Goal: Obtain resource: Download file/media

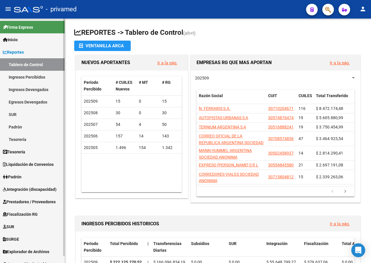
click at [44, 199] on span "Prestadores / Proveedores" at bounding box center [29, 202] width 53 height 6
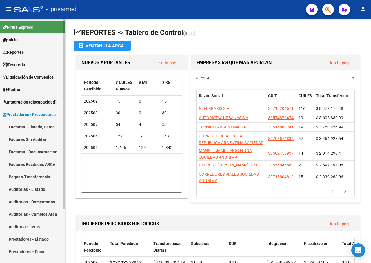
click at [35, 126] on link "Facturas - Listado/Carga" at bounding box center [32, 127] width 65 height 12
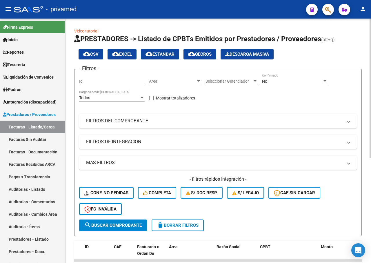
click at [286, 83] on div "No" at bounding box center [292, 81] width 60 height 5
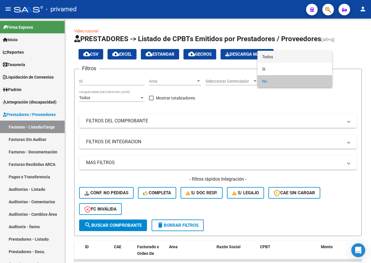
click at [279, 57] on span "Todos" at bounding box center [295, 57] width 66 height 12
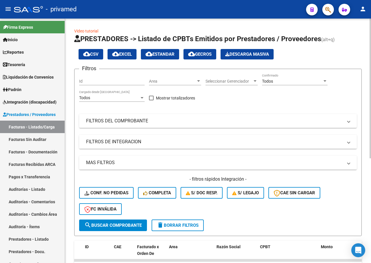
click at [168, 141] on mat-panel-title "FILTROS DE INTEGRACION" at bounding box center [214, 142] width 257 height 6
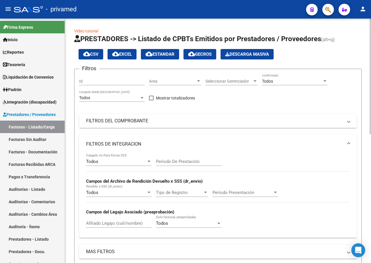
click at [139, 122] on mat-panel-title "FILTROS DEL COMPROBANTE" at bounding box center [214, 121] width 257 height 6
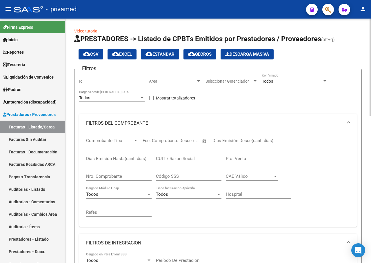
click at [175, 159] on input "CUIT / Razón Social" at bounding box center [189, 158] width 66 height 5
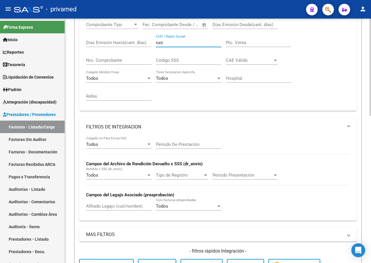
scroll to position [232, 0]
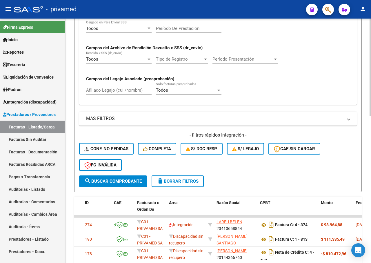
click at [126, 181] on span "search Buscar Comprobante" at bounding box center [112, 181] width 57 height 5
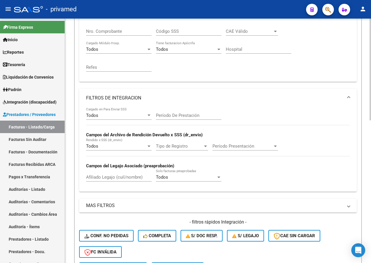
scroll to position [87, 0]
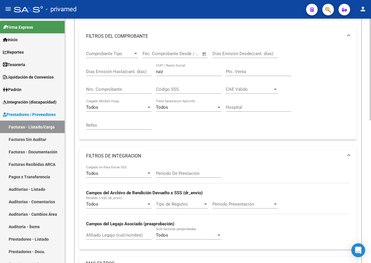
click at [175, 73] on input "ruiz" at bounding box center [189, 71] width 66 height 5
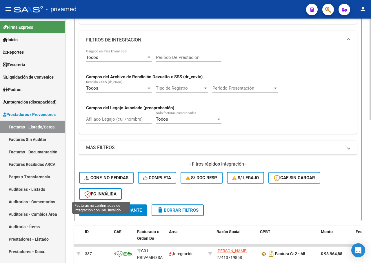
click at [120, 213] on button "search Buscar Comprobante" at bounding box center [113, 210] width 68 height 12
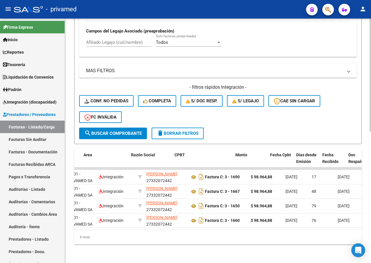
scroll to position [0, 90]
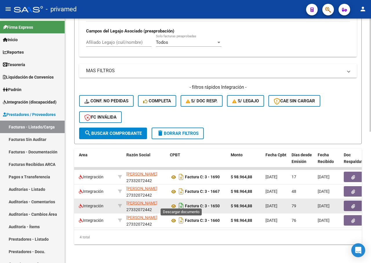
click at [181, 203] on icon "Descargar documento" at bounding box center [181, 205] width 8 height 9
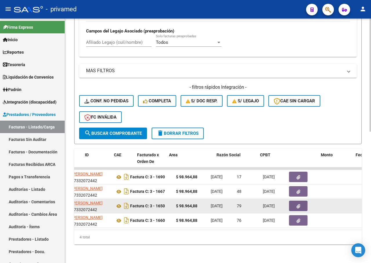
scroll to position [0, 0]
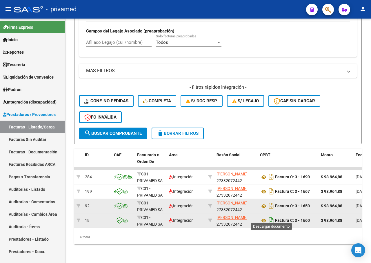
click at [269, 218] on icon "Descargar documento" at bounding box center [272, 220] width 8 height 9
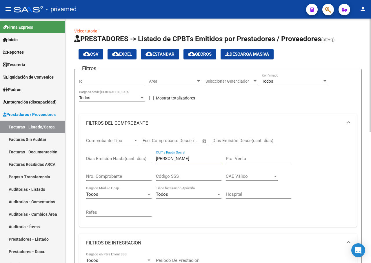
drag, startPoint x: 173, startPoint y: 158, endPoint x: 146, endPoint y: 157, distance: 27.0
click at [147, 158] on div "Comprobante Tipo Comprobante Tipo Fecha inicio – Fecha fin Fec. Comprobante Des…" at bounding box center [218, 177] width 264 height 90
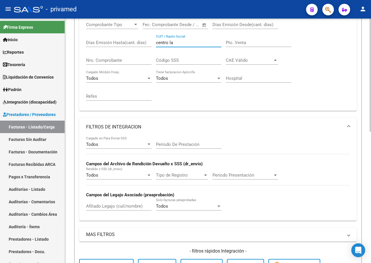
scroll to position [203, 0]
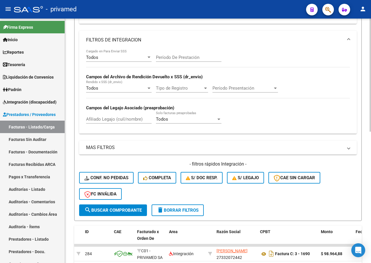
click at [115, 208] on span "search Buscar Comprobante" at bounding box center [112, 210] width 57 height 5
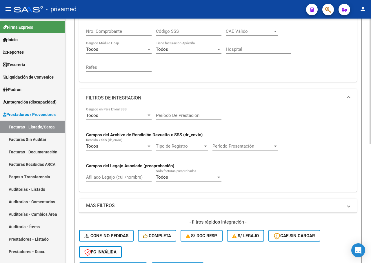
scroll to position [58, 0]
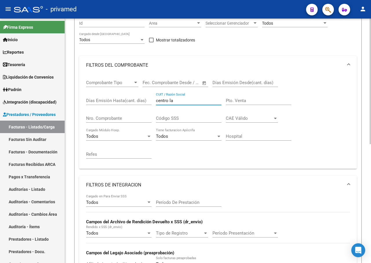
drag, startPoint x: 175, startPoint y: 100, endPoint x: 149, endPoint y: 98, distance: 25.6
click at [149, 98] on div "Comprobante Tipo Comprobante Tipo Fecha inicio – Fecha fin Fec. Comprobante Des…" at bounding box center [218, 120] width 264 height 90
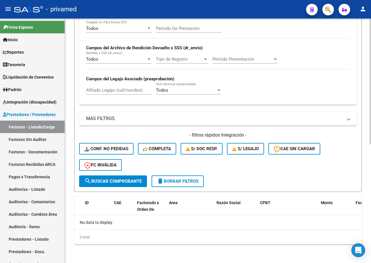
type input "huella"
click at [128, 182] on span "search Buscar Comprobante" at bounding box center [112, 181] width 57 height 5
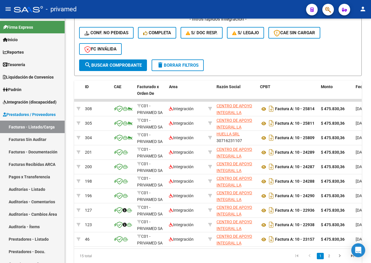
scroll to position [371, 0]
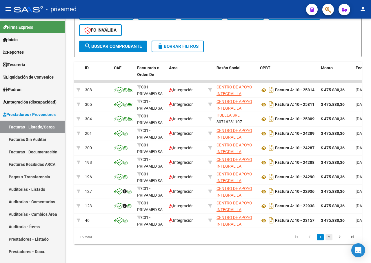
click at [328, 236] on link "2" at bounding box center [329, 237] width 7 height 6
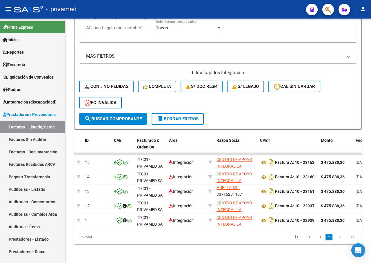
scroll to position [299, 0]
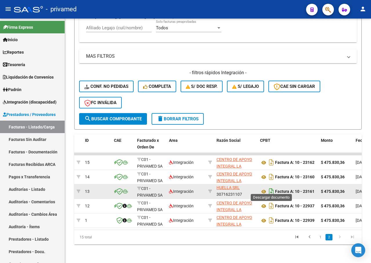
click at [272, 187] on icon "Descargar documento" at bounding box center [272, 191] width 8 height 9
